Goal: Find specific page/section: Find specific page/section

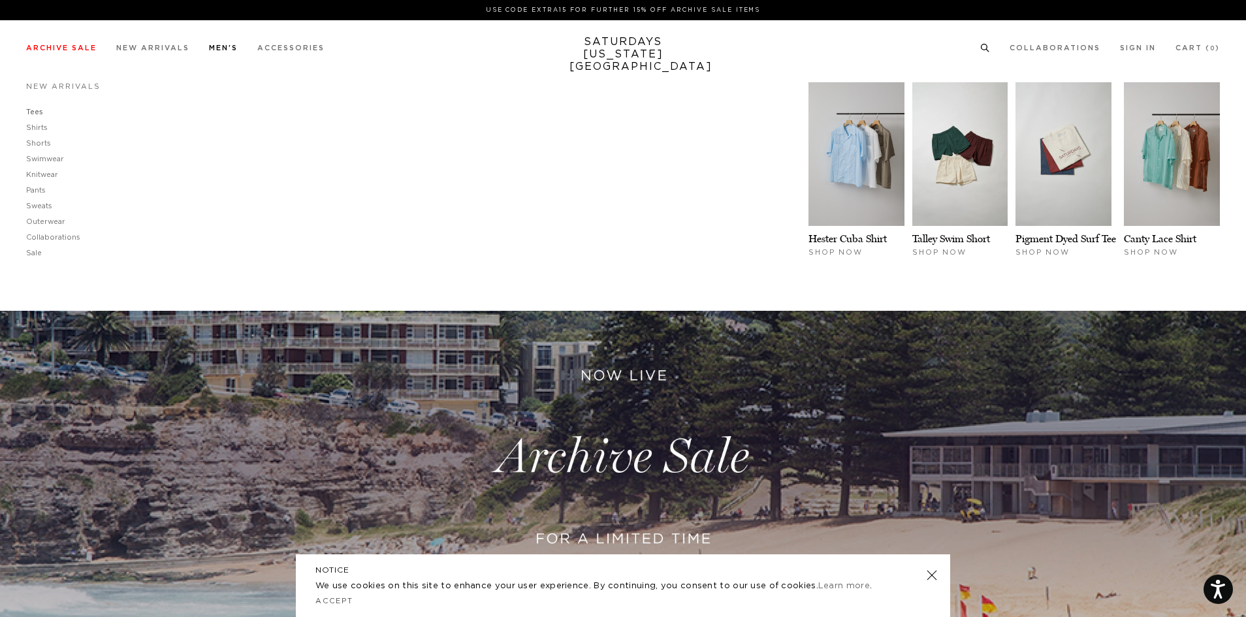
click at [31, 113] on link "Tees" at bounding box center [34, 111] width 17 height 7
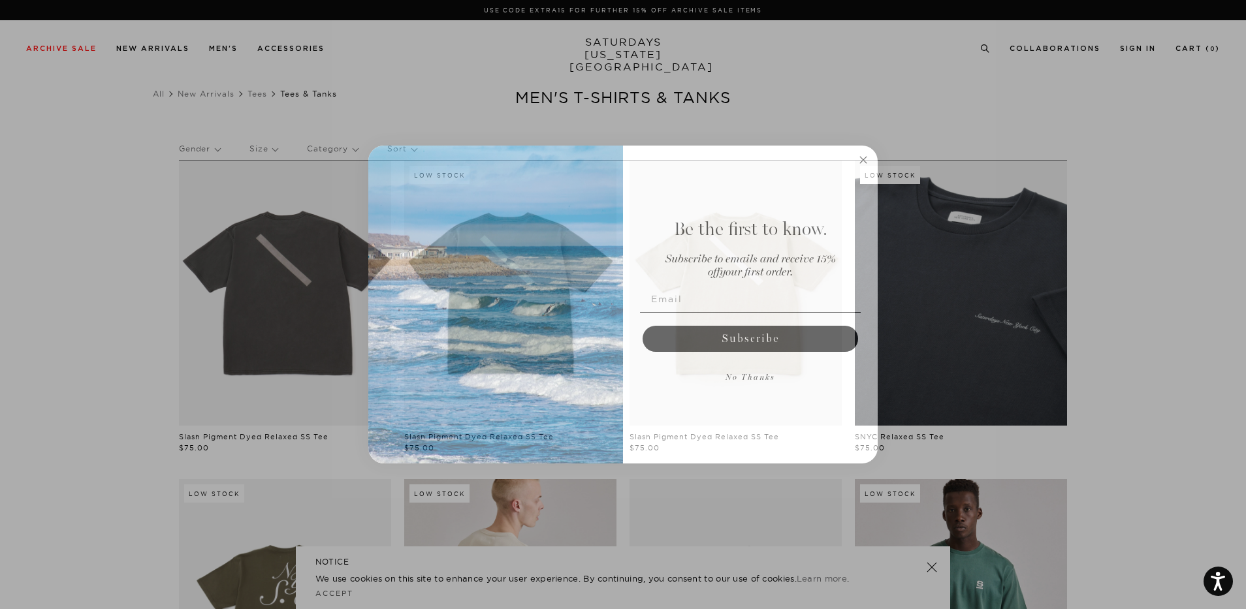
click at [868, 160] on circle "Close dialog" at bounding box center [863, 159] width 15 height 15
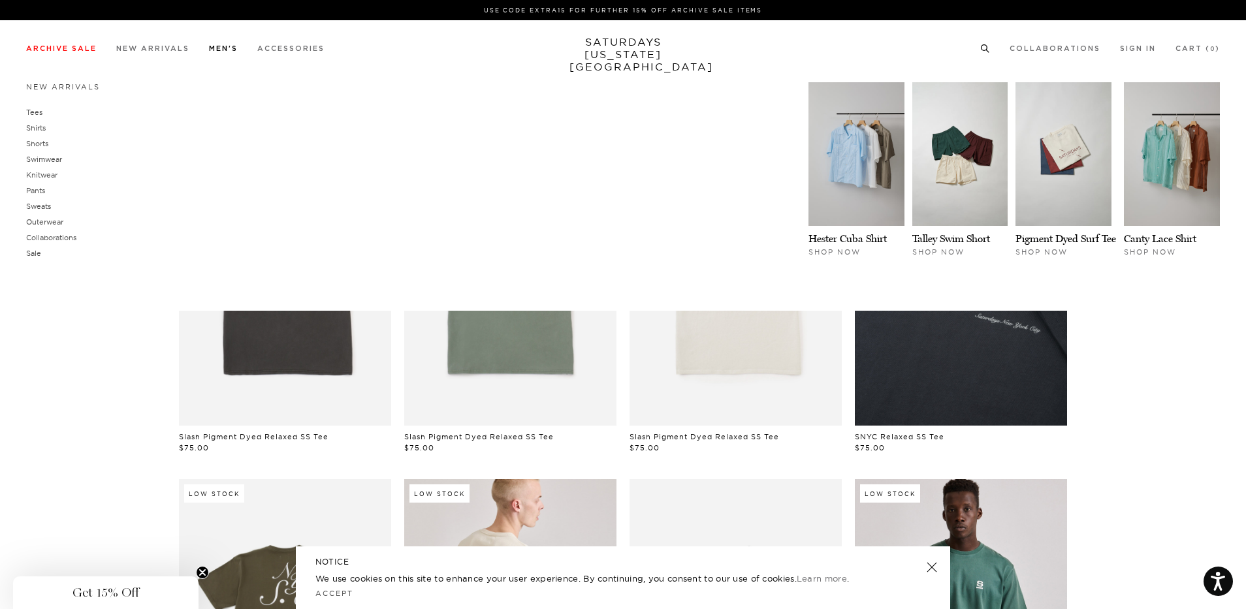
click at [224, 52] on link "Men's" at bounding box center [223, 48] width 29 height 7
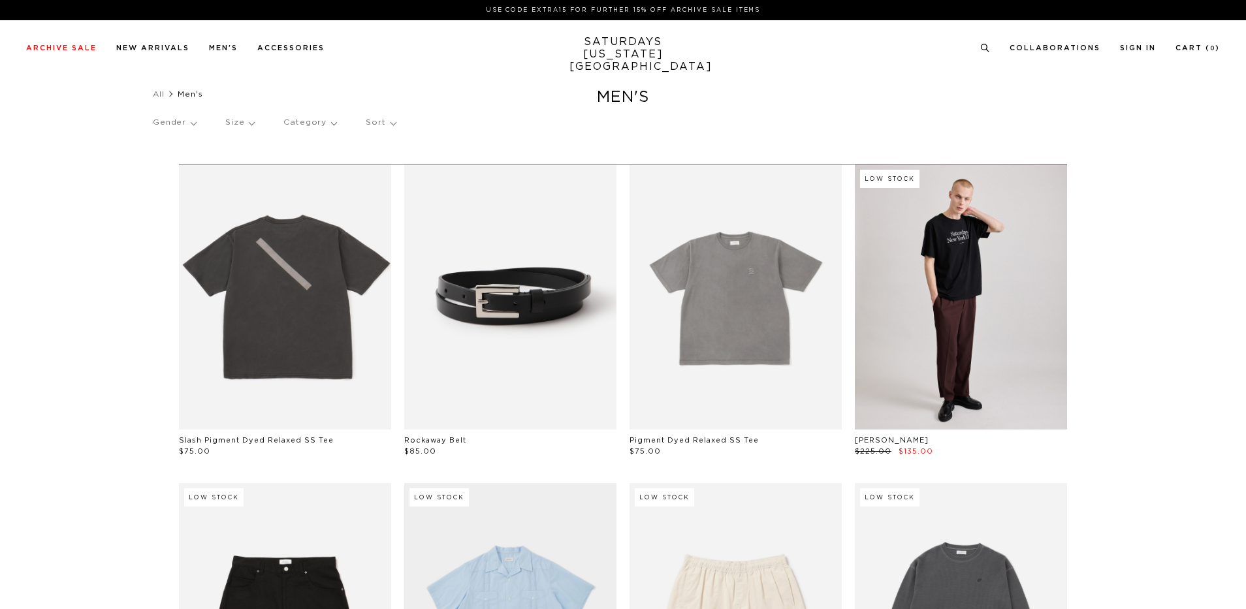
click at [187, 122] on p "Gender" at bounding box center [174, 123] width 43 height 30
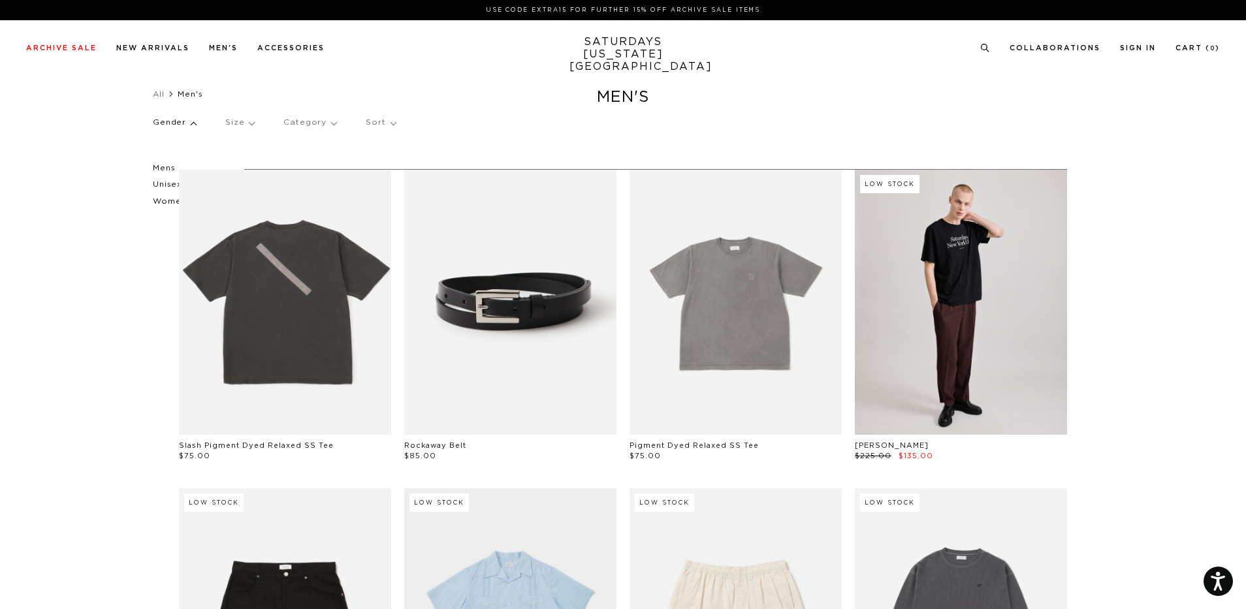
click at [164, 161] on p "Mens" at bounding box center [192, 168] width 78 height 17
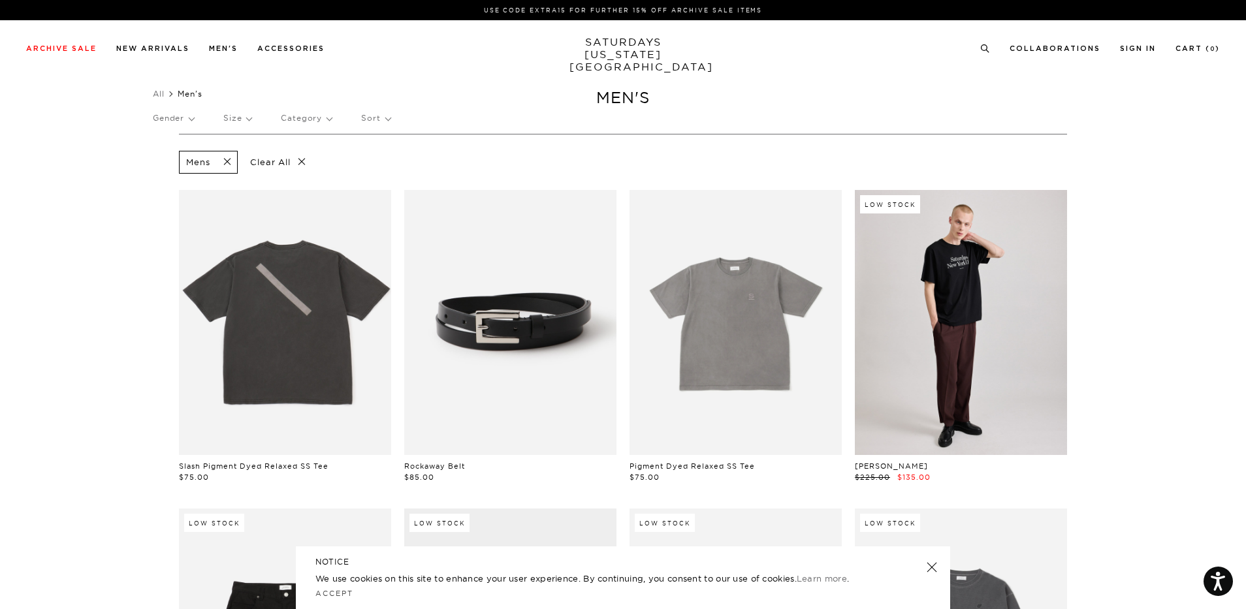
click at [323, 118] on p "Category" at bounding box center [306, 118] width 51 height 30
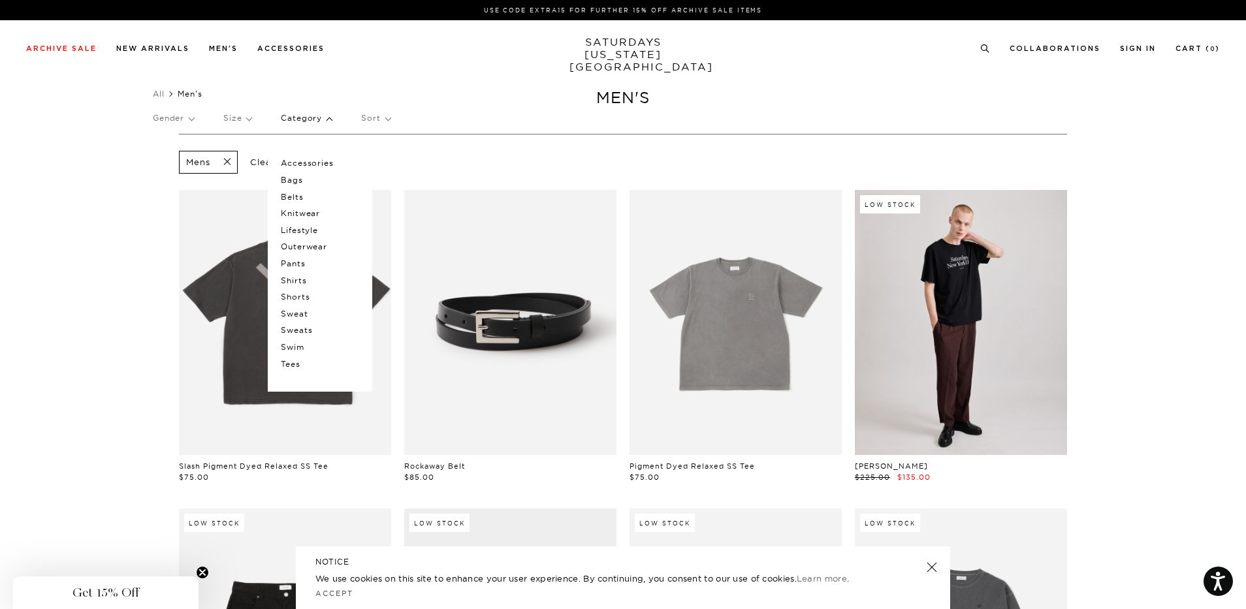
click at [307, 214] on p "Knitwear" at bounding box center [320, 213] width 78 height 17
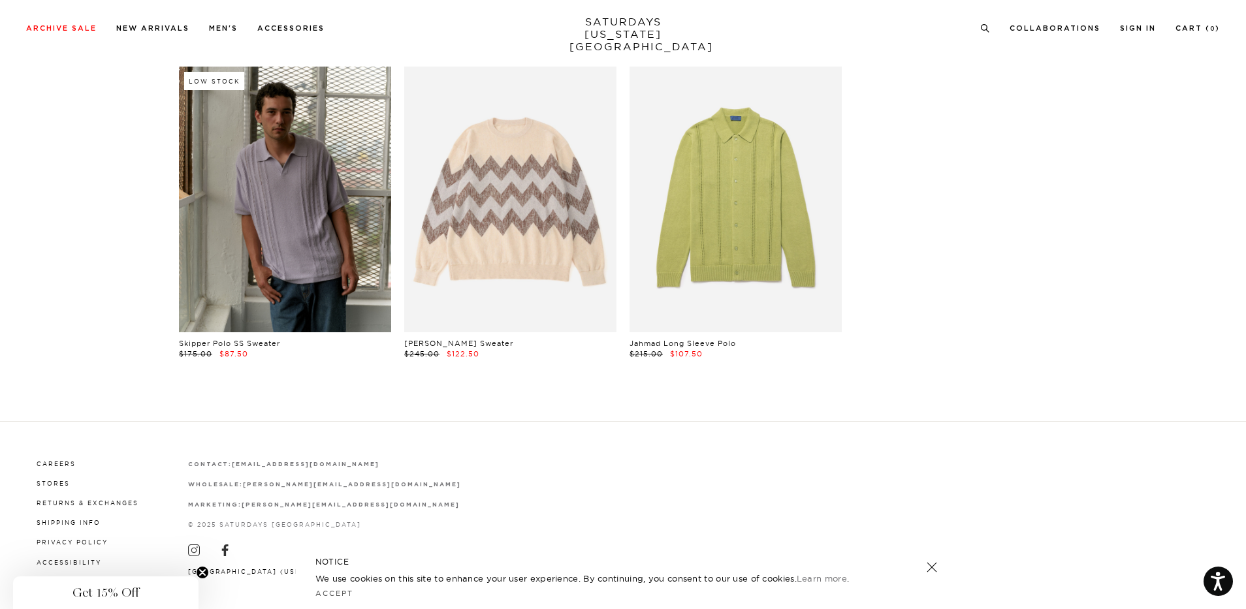
scroll to position [494, 0]
